Goal: Information Seeking & Learning: Learn about a topic

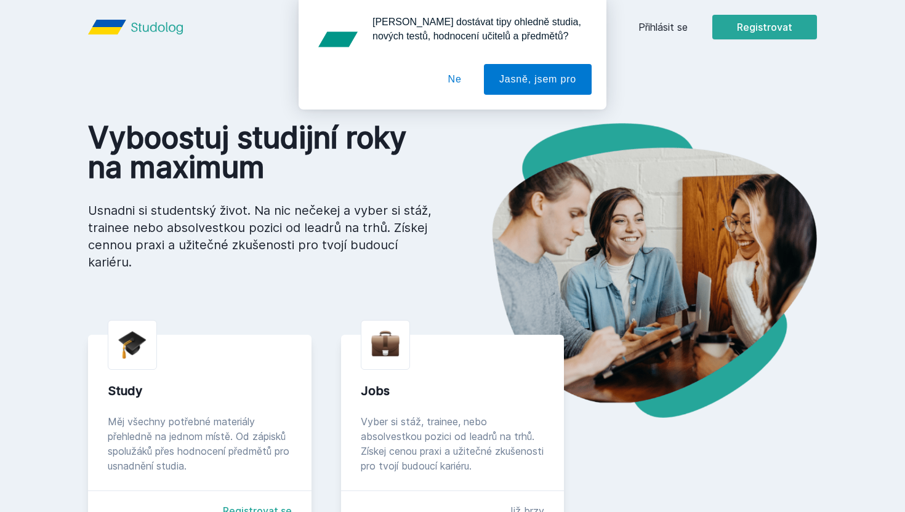
click at [649, 28] on div "[PERSON_NAME] dostávat tipy ohledně studia, nových testů, hodnocení učitelů a p…" at bounding box center [452, 55] width 905 height 110
click at [454, 78] on button "Ne" at bounding box center [455, 79] width 44 height 31
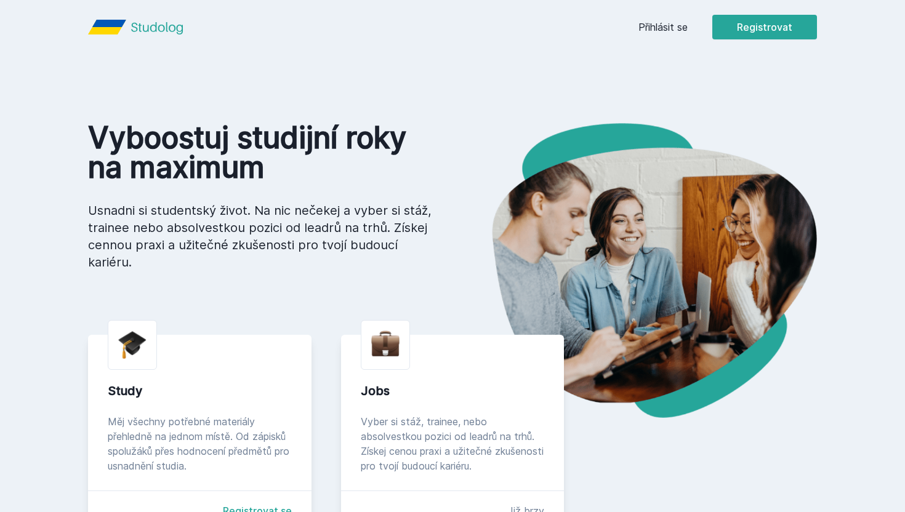
click at [649, 29] on link "Přihlásit se" at bounding box center [663, 27] width 49 height 15
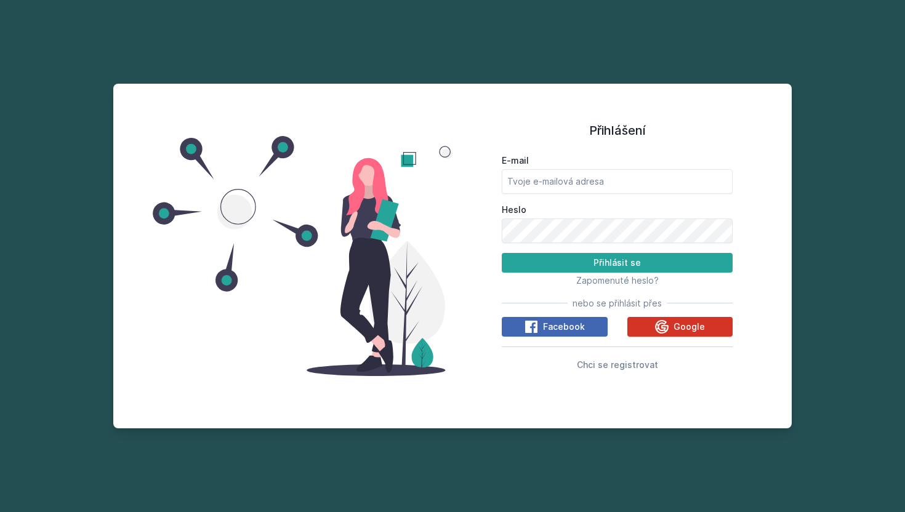
click at [691, 332] on span "Google" at bounding box center [689, 327] width 31 height 12
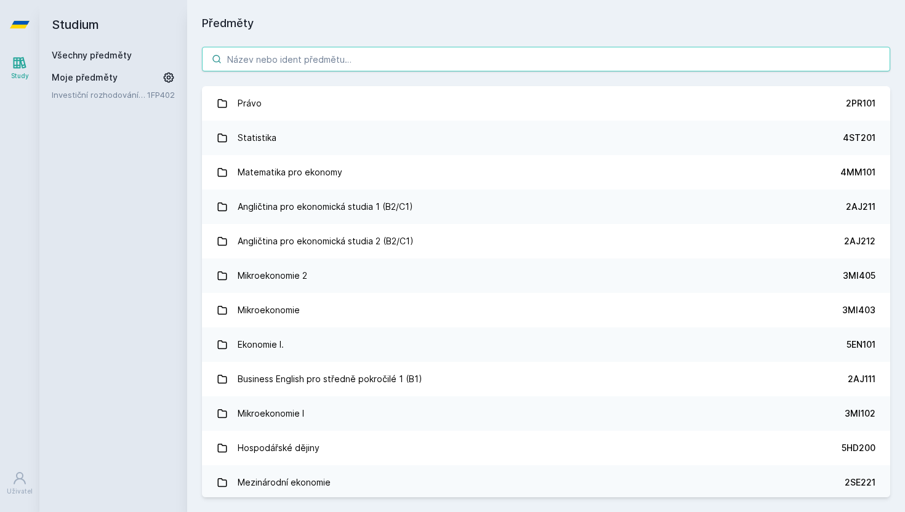
click at [315, 61] on input "search" at bounding box center [546, 59] width 688 height 25
paste input "1FP561"
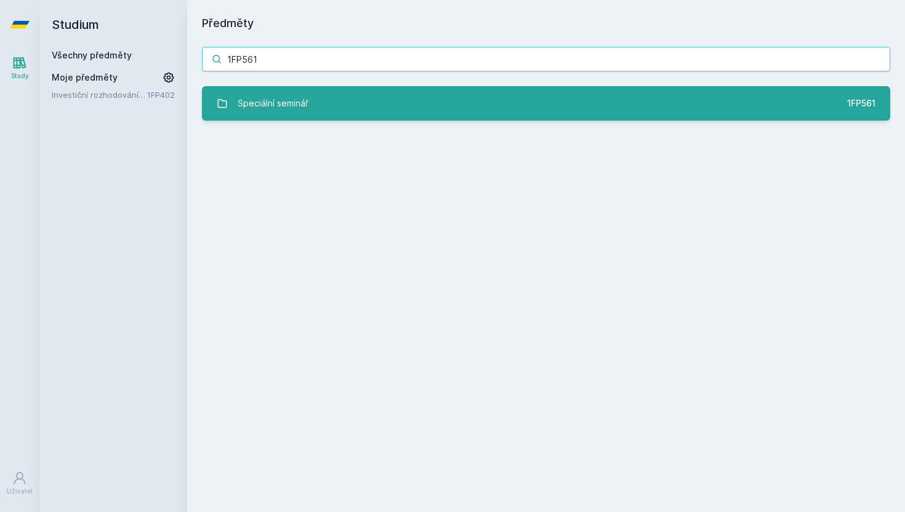
type input "1FP561"
click at [350, 111] on link "Speciální seminář 1FP561" at bounding box center [546, 103] width 688 height 34
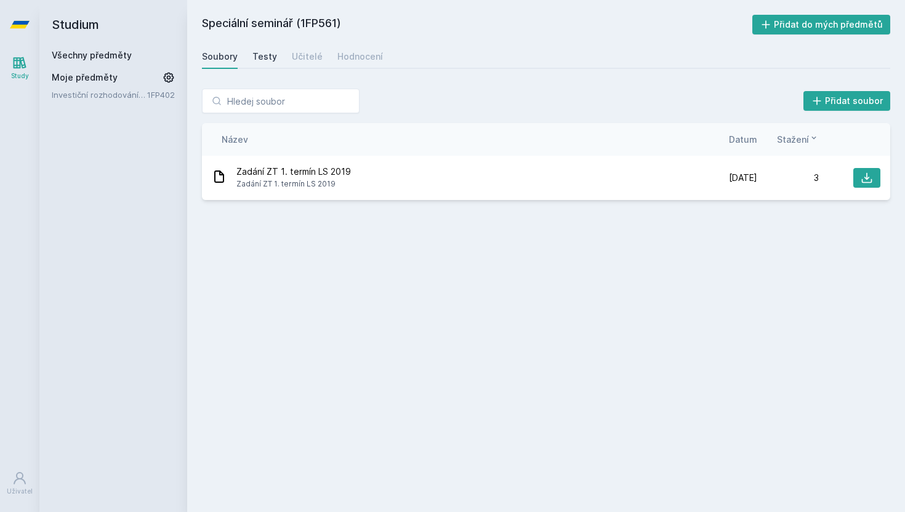
click at [254, 54] on div "Testy" at bounding box center [264, 56] width 25 height 12
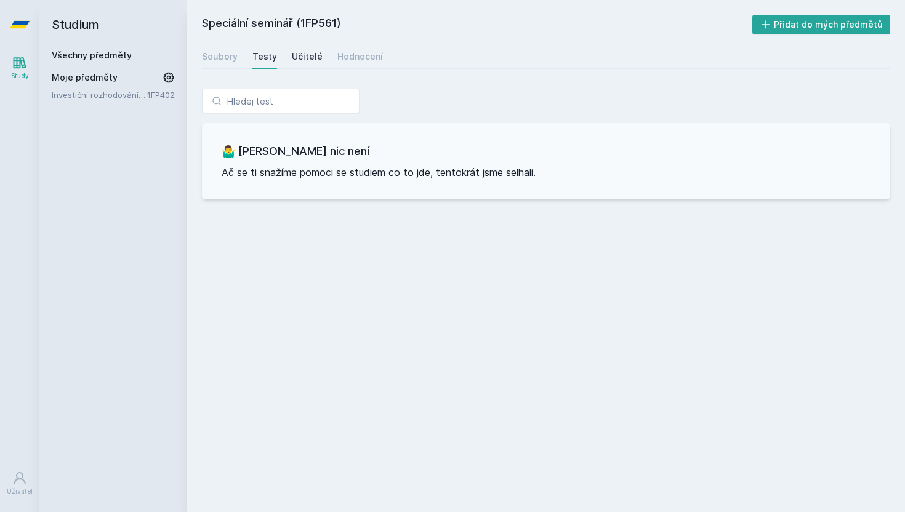
click at [310, 61] on div "Učitelé" at bounding box center [307, 56] width 31 height 12
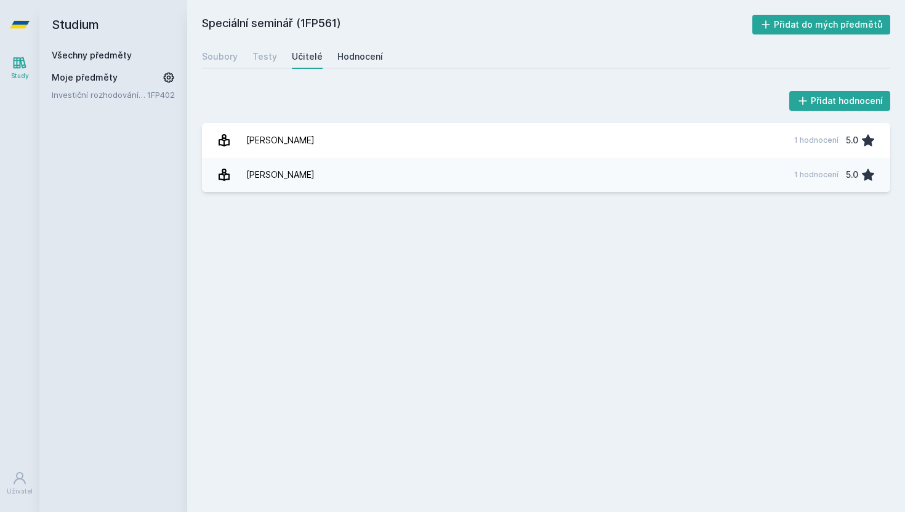
click at [352, 58] on div "Hodnocení" at bounding box center [360, 56] width 46 height 12
click at [356, 55] on div "Hodnocení" at bounding box center [360, 56] width 46 height 12
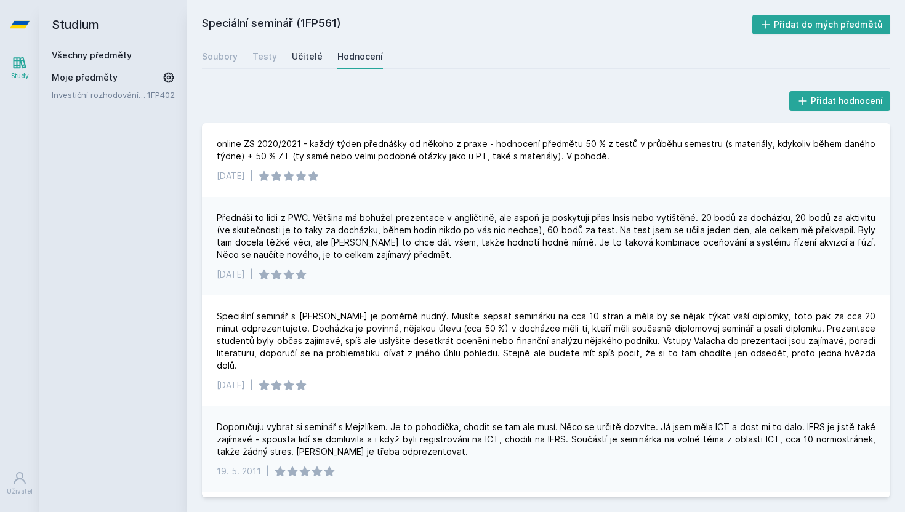
click at [308, 54] on div "Učitelé" at bounding box center [307, 56] width 31 height 12
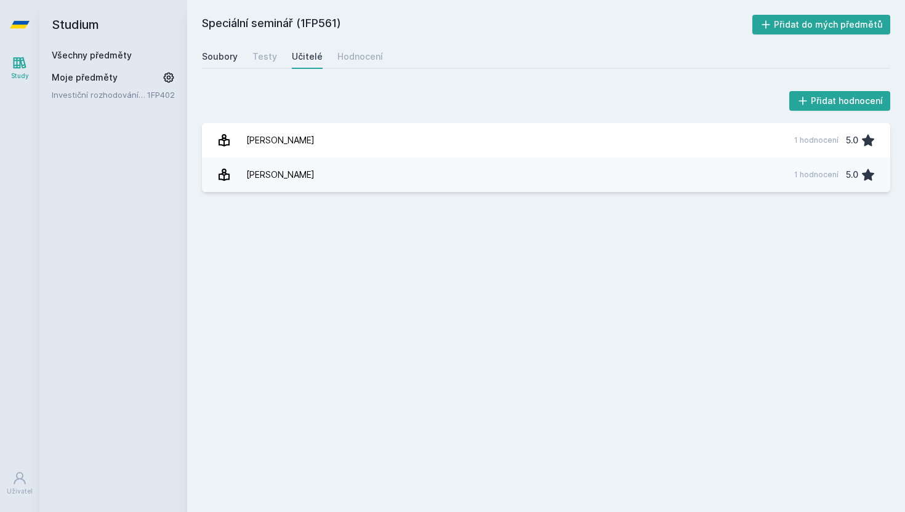
click at [220, 53] on div "Soubory" at bounding box center [220, 56] width 36 height 12
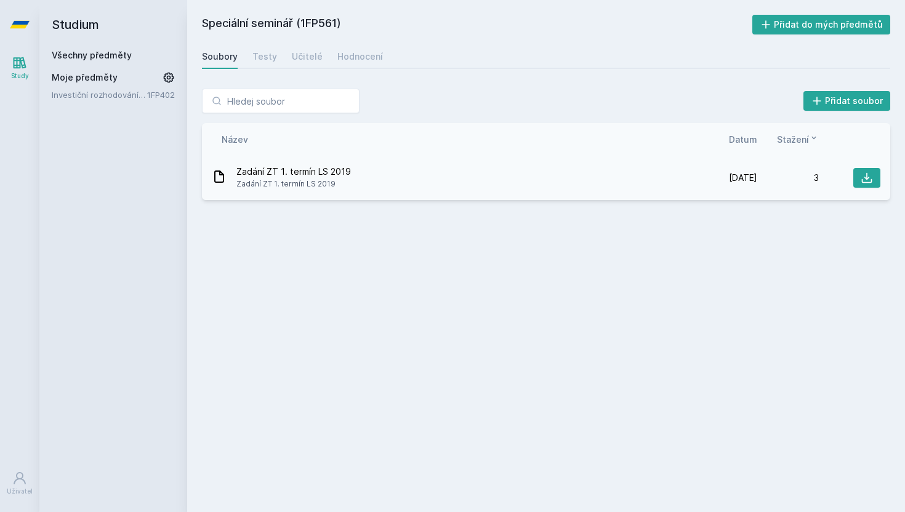
click at [345, 188] on span "Zadání ZT 1. termín LS 2019" at bounding box center [293, 184] width 115 height 12
click at [867, 173] on icon at bounding box center [867, 178] width 10 height 10
